Goal: Transaction & Acquisition: Obtain resource

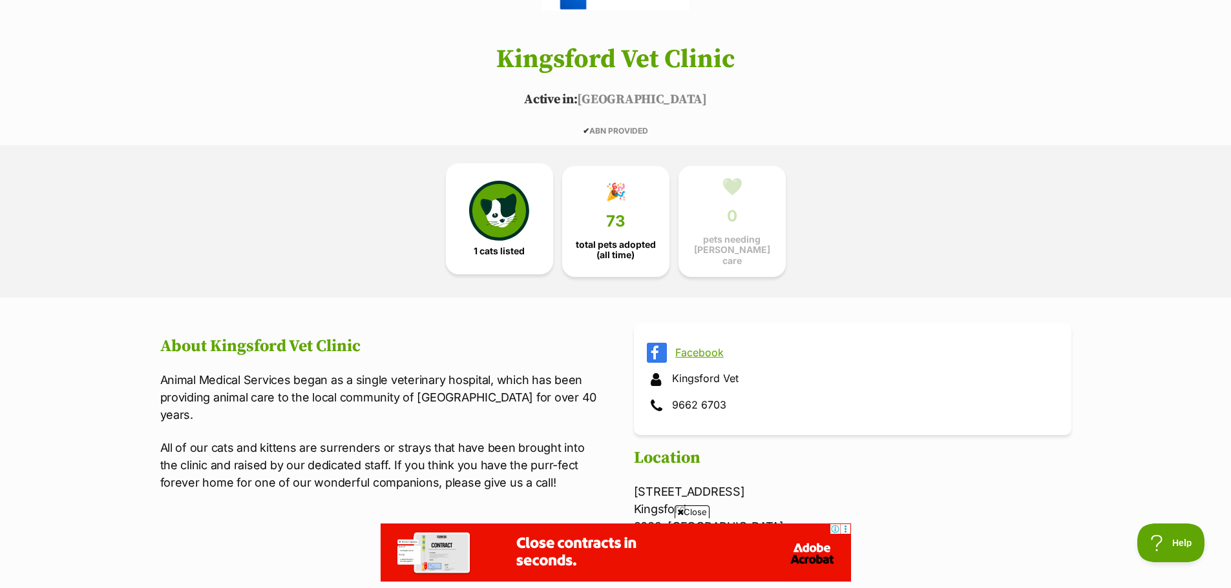
click at [495, 216] on img at bounding box center [498, 210] width 59 height 59
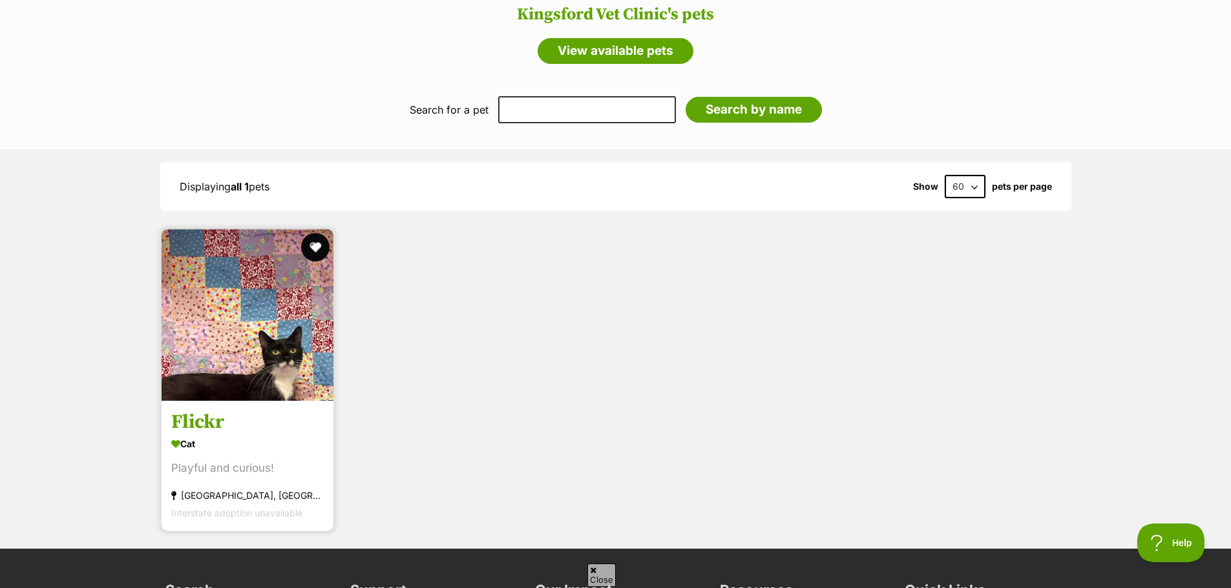
click at [317, 238] on button "favourite" at bounding box center [315, 247] width 28 height 28
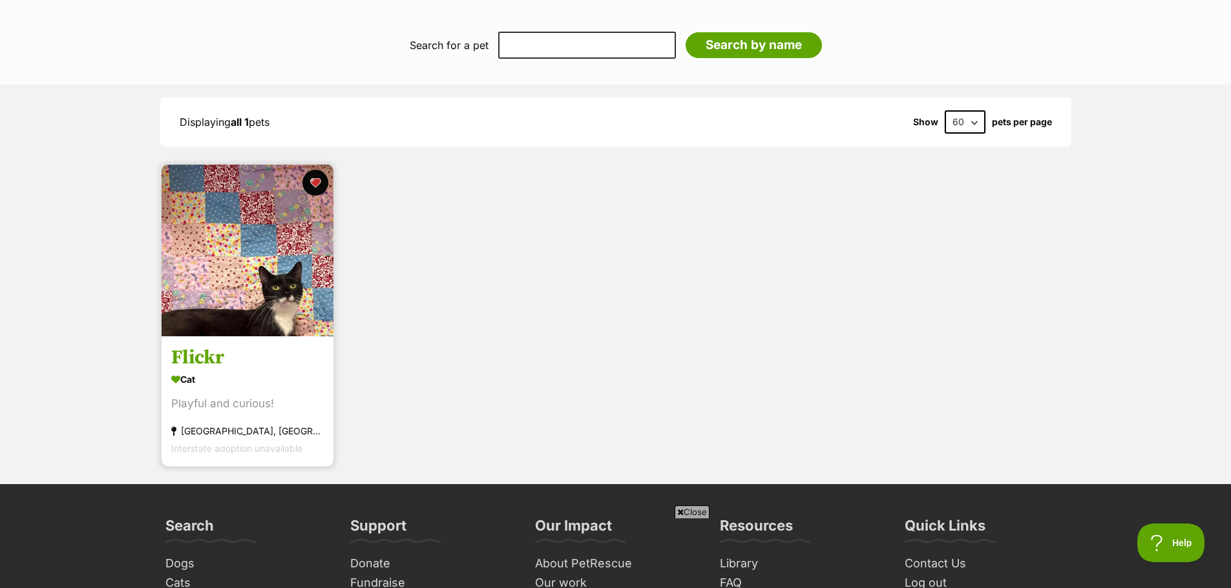
click at [229, 262] on img at bounding box center [247, 251] width 172 height 172
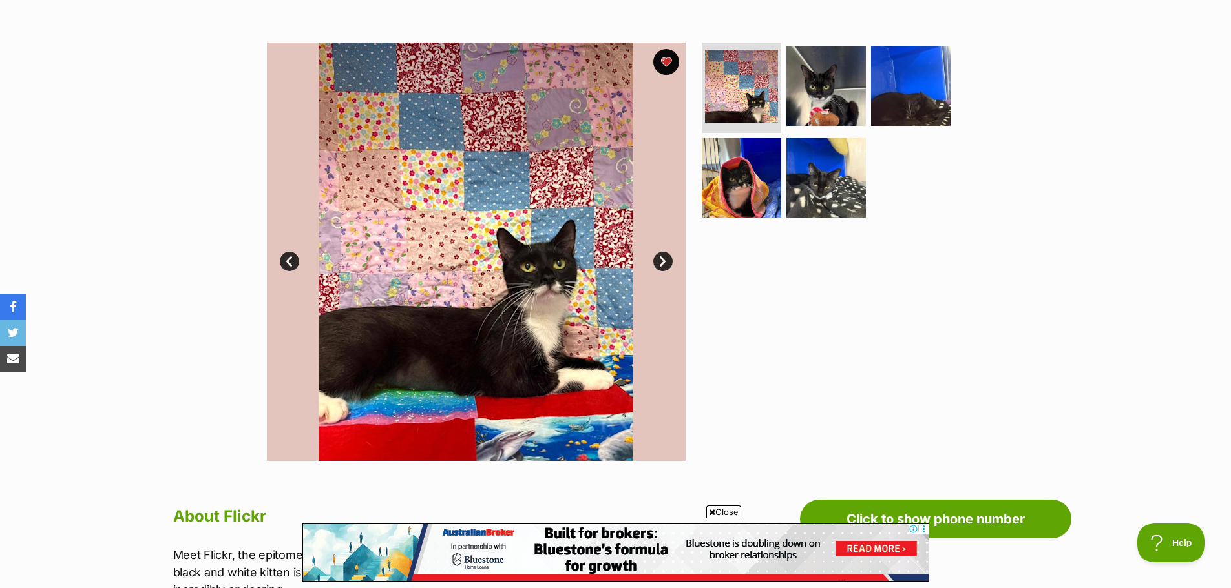
scroll to position [194, 0]
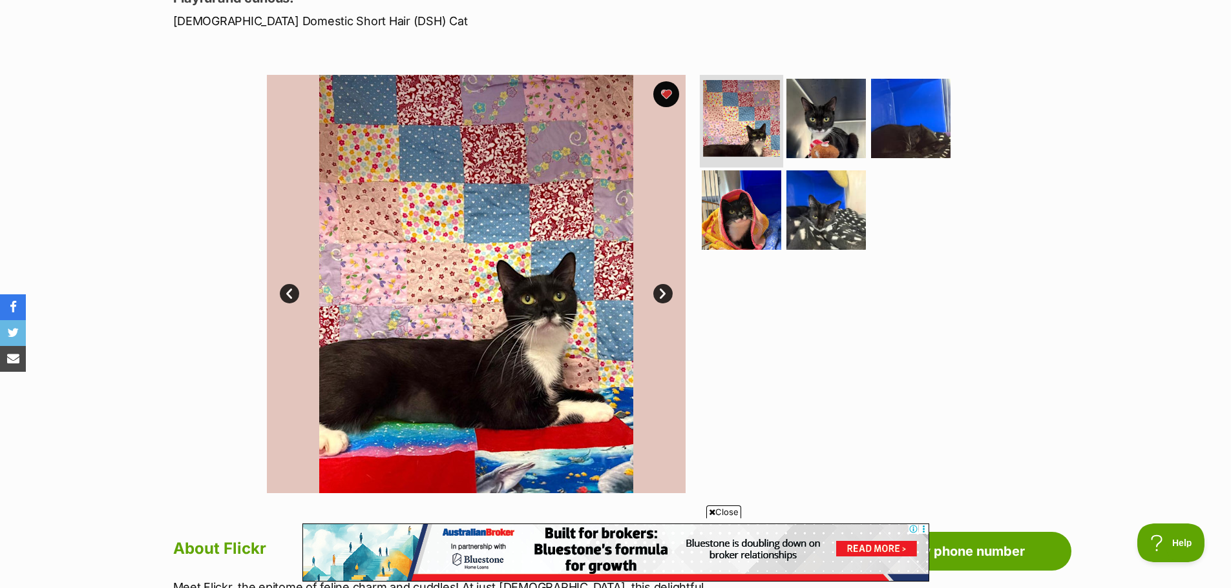
click at [771, 110] on img at bounding box center [741, 118] width 77 height 77
click at [834, 117] on img at bounding box center [825, 118] width 83 height 83
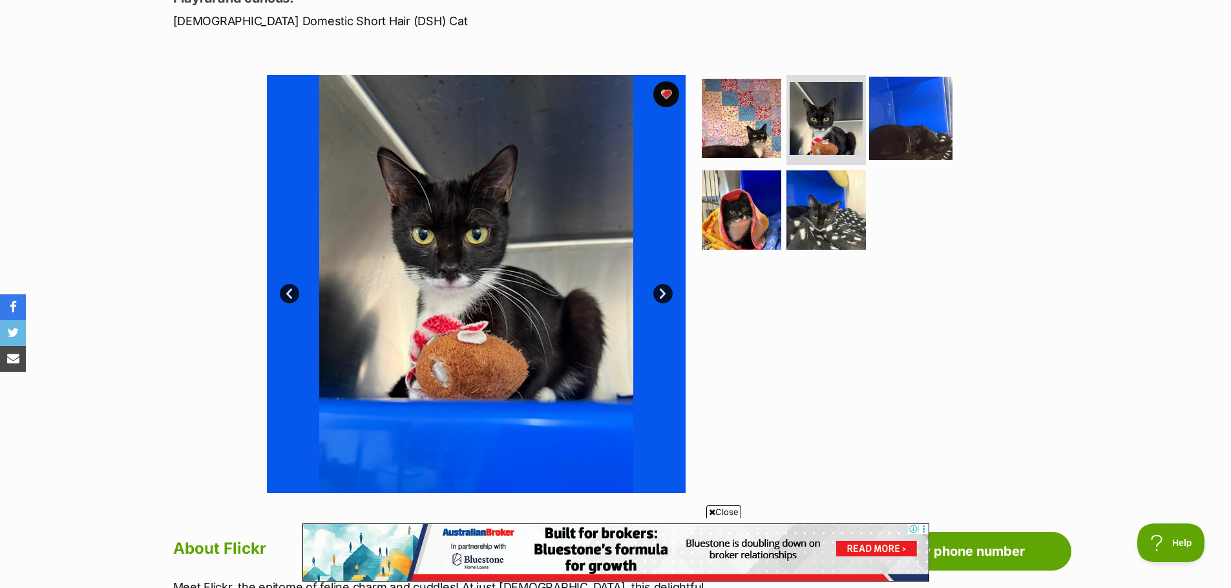
click at [924, 112] on img at bounding box center [910, 118] width 83 height 83
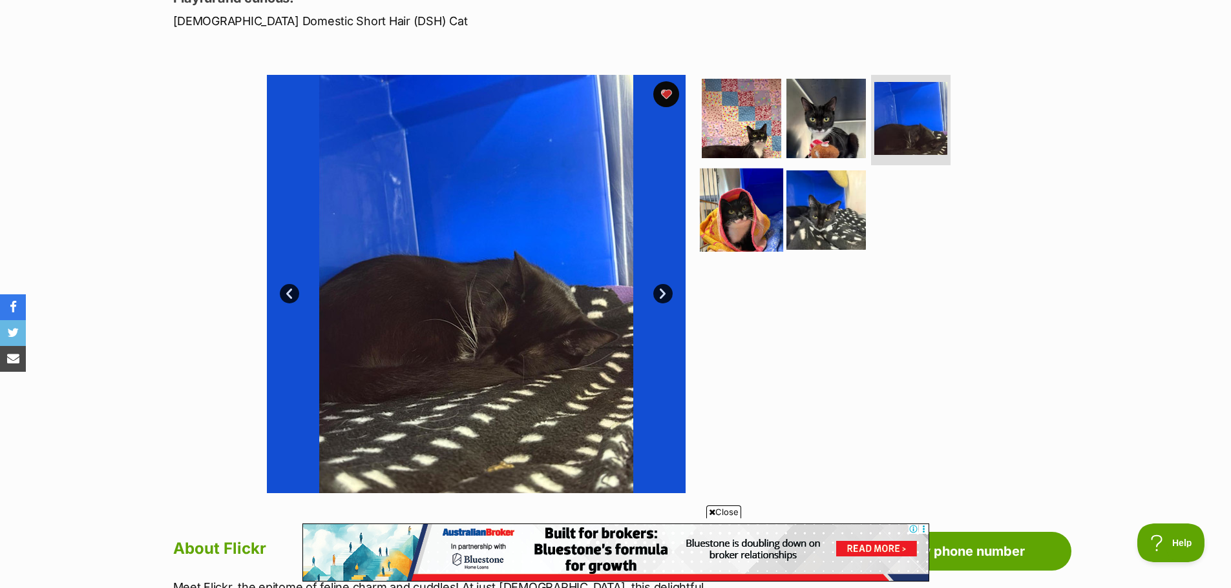
click at [760, 192] on img at bounding box center [741, 209] width 83 height 83
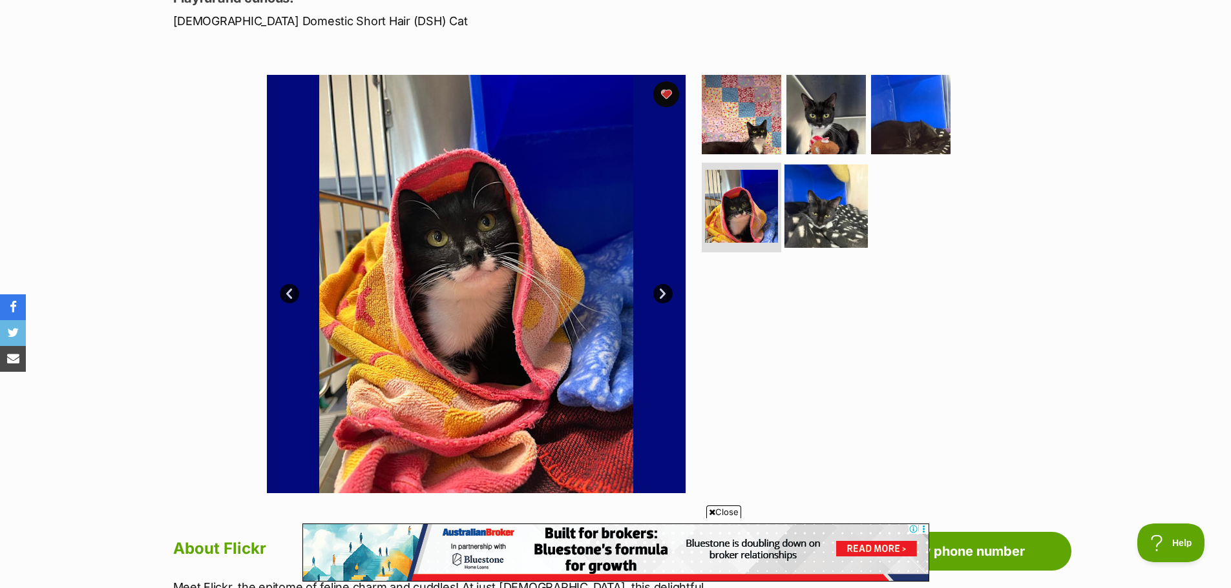
click at [809, 189] on img at bounding box center [825, 205] width 83 height 83
